Goal: Task Accomplishment & Management: Complete application form

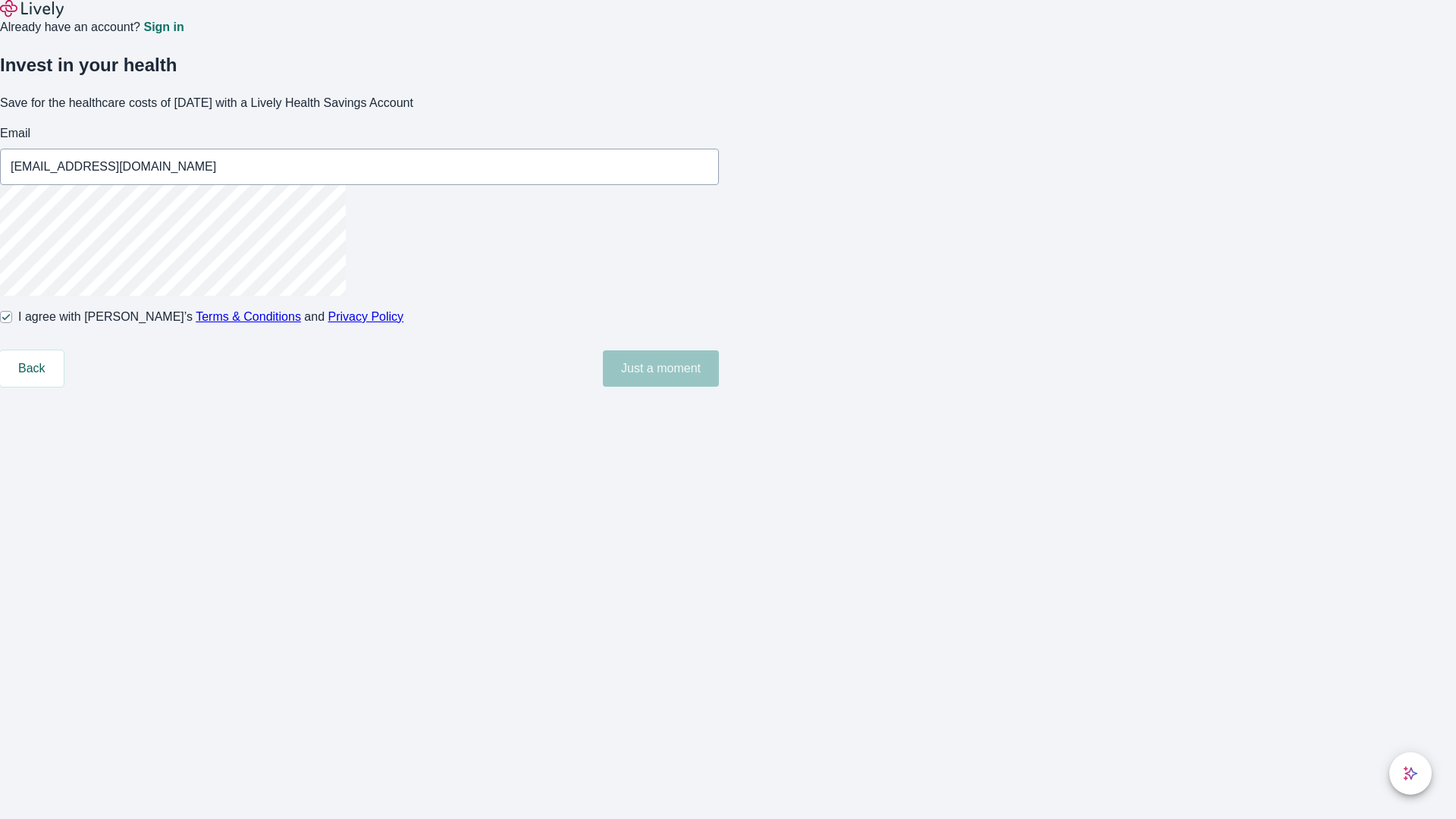
type input "[EMAIL_ADDRESS][DOMAIN_NAME]"
click at [12, 323] on input "I agree with Lively’s Terms & Conditions and Privacy Policy" at bounding box center [6, 317] width 12 height 12
checkbox input "false"
type input "[EMAIL_ADDRESS][DOMAIN_NAME]"
click at [12, 323] on input "I agree with Lively’s Terms & Conditions and Privacy Policy" at bounding box center [6, 317] width 12 height 12
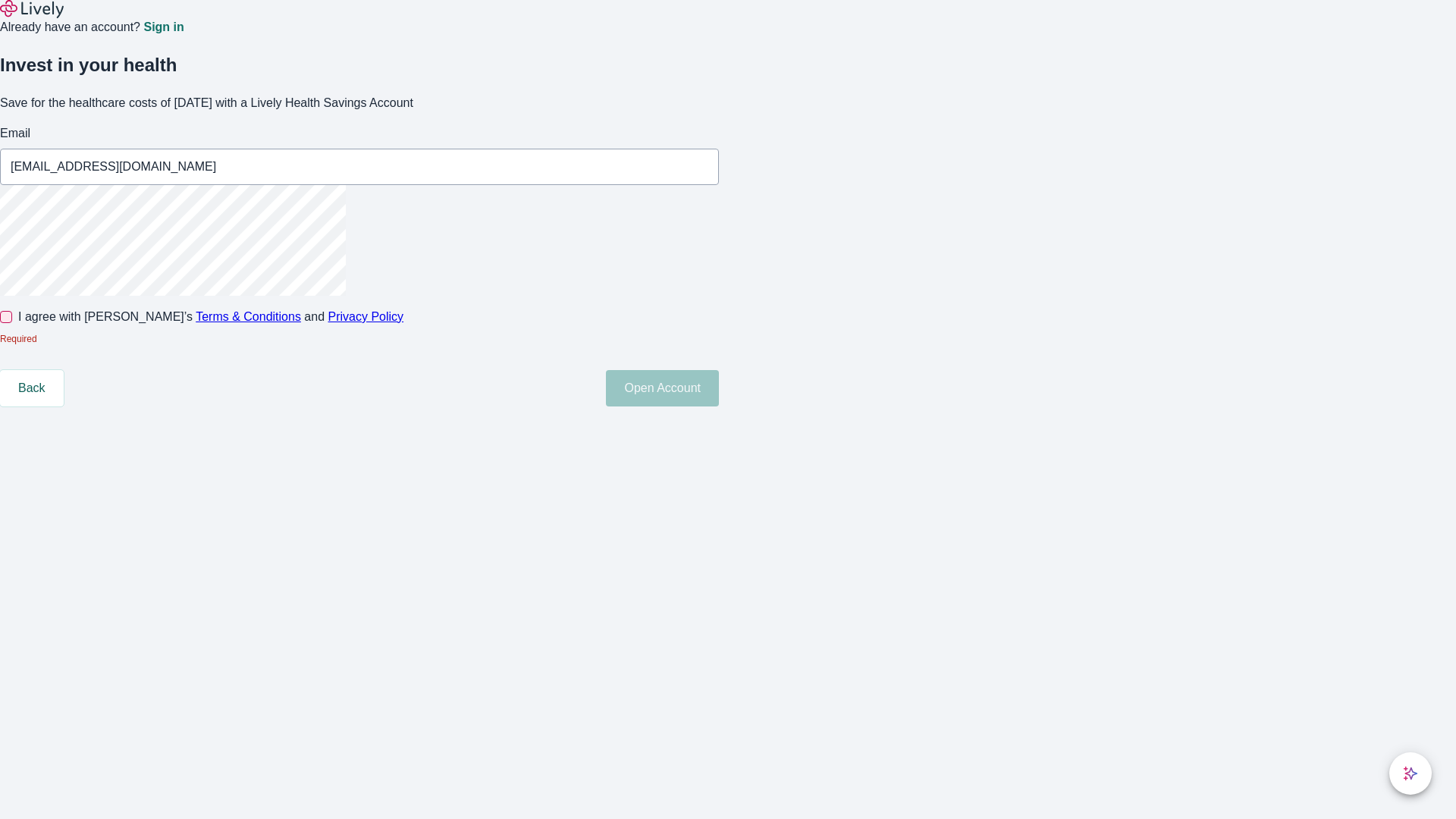
checkbox input "true"
click at [719, 387] on button "Open Account" at bounding box center [662, 368] width 113 height 36
